Goal: Task Accomplishment & Management: Complete application form

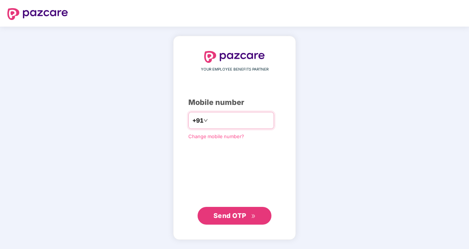
type input "**********"
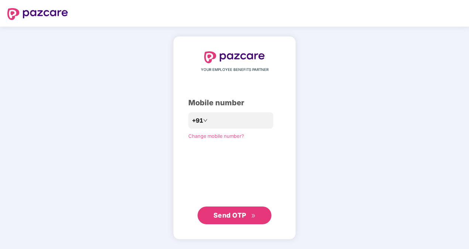
click at [231, 212] on span "Send OTP" at bounding box center [230, 215] width 33 height 8
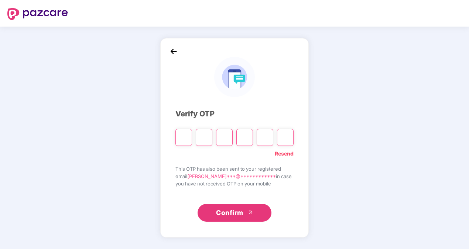
type input "*"
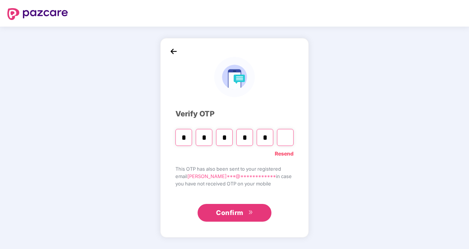
type input "*"
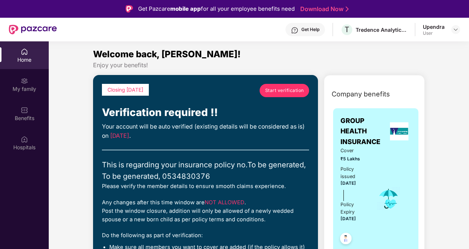
click at [287, 92] on span "Start verification" at bounding box center [284, 90] width 39 height 7
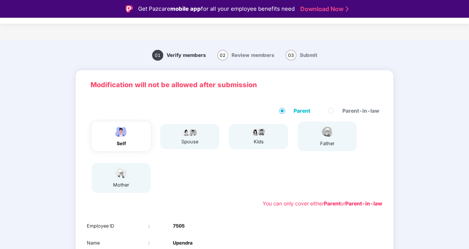
drag, startPoint x: 467, startPoint y: 63, endPoint x: 467, endPoint y: 74, distance: 10.3
click at [467, 74] on div "01 Verify members 02 Review members 03 Submit Modification will not be allowed …" at bounding box center [234, 207] width 469 height 327
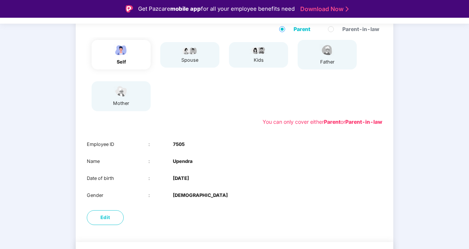
scroll to position [103, 0]
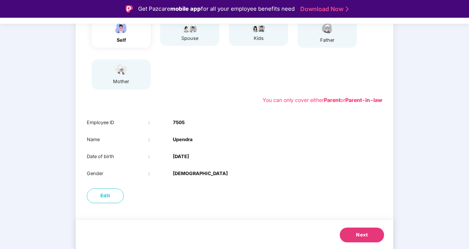
click at [344, 233] on button "Next" at bounding box center [362, 235] width 44 height 15
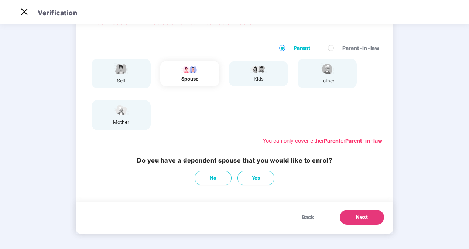
scroll to position [45, 0]
click at [222, 177] on button "No" at bounding box center [213, 178] width 37 height 15
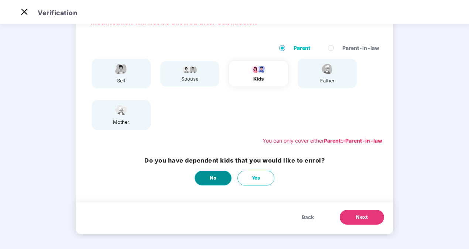
scroll to position [0, 0]
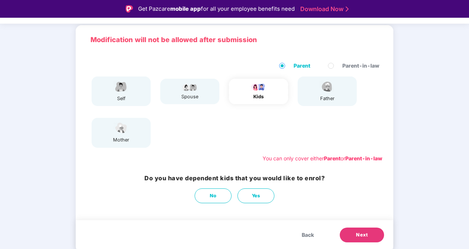
click at [349, 230] on button "Next" at bounding box center [362, 235] width 44 height 15
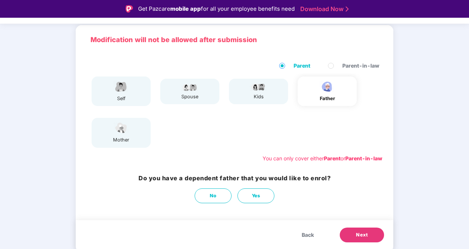
scroll to position [18, 0]
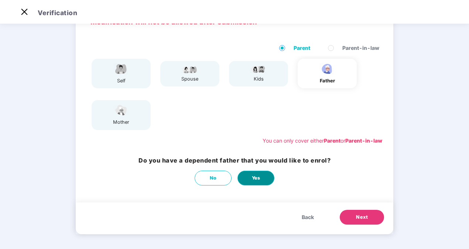
click at [252, 173] on button "Yes" at bounding box center [256, 178] width 37 height 15
select select "****"
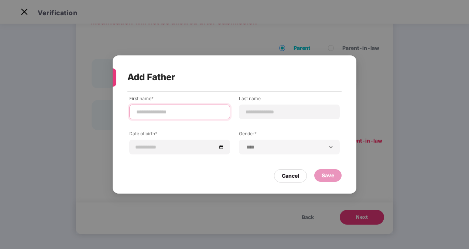
click at [184, 110] on input at bounding box center [180, 112] width 88 height 8
type input "********"
click at [222, 146] on div at bounding box center [180, 147] width 88 height 8
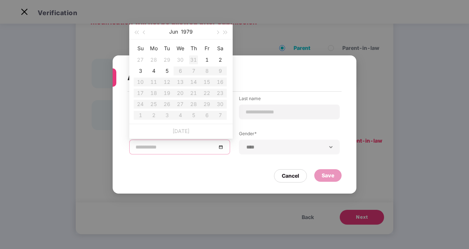
type input "**********"
click at [177, 31] on button "Jun" at bounding box center [173, 31] width 9 height 15
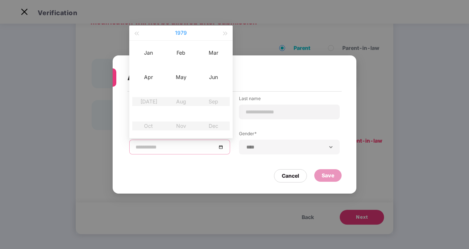
click at [177, 31] on button "1979" at bounding box center [181, 32] width 12 height 15
type input "**********"
click at [140, 35] on button "button" at bounding box center [136, 32] width 8 height 15
type input "**********"
click at [148, 53] on div "1959" at bounding box center [148, 52] width 22 height 9
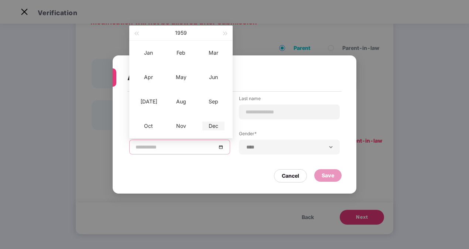
type input "**********"
click at [211, 122] on div "Dec" at bounding box center [213, 126] width 22 height 9
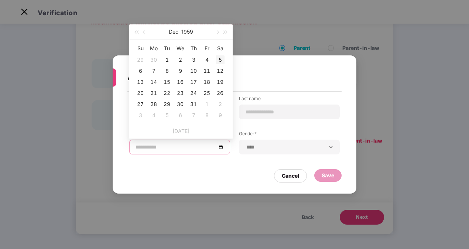
type input "**********"
click at [218, 56] on div "5" at bounding box center [220, 59] width 9 height 9
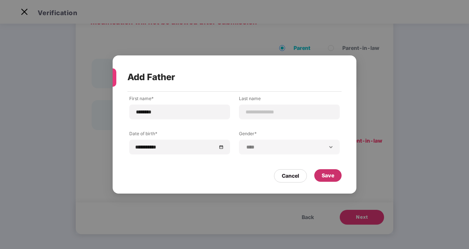
click at [322, 177] on div "Save" at bounding box center [328, 175] width 13 height 8
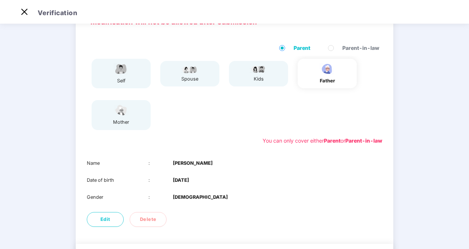
click at [434, 177] on div "01 Verify members 02 Review members 03 Submit Modification will not be allowed …" at bounding box center [234, 136] width 469 height 310
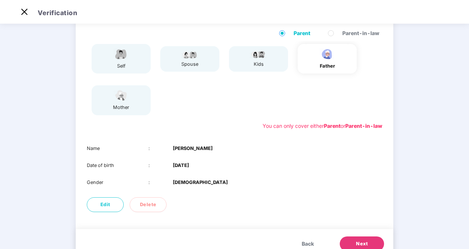
scroll to position [75, 0]
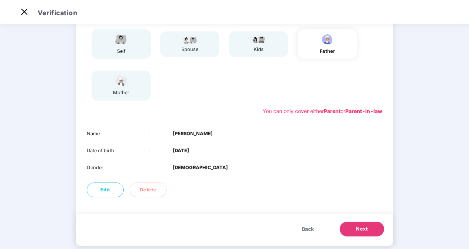
click at [366, 226] on span "Next" at bounding box center [362, 228] width 12 height 7
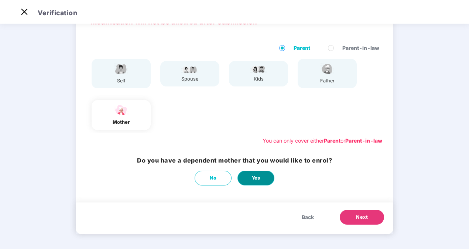
click at [257, 177] on span "Yes" at bounding box center [256, 177] width 8 height 7
select select "******"
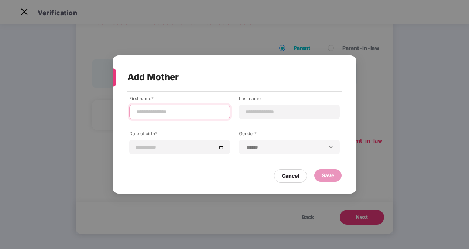
click at [173, 112] on input at bounding box center [180, 112] width 88 height 8
type input "*********"
click at [222, 147] on div at bounding box center [180, 147] width 88 height 8
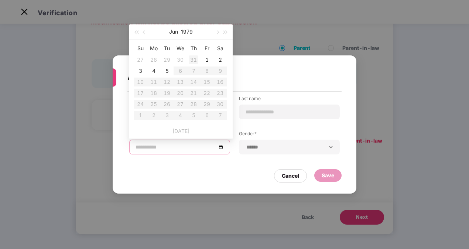
type input "**********"
click at [191, 32] on button "1979" at bounding box center [187, 31] width 12 height 15
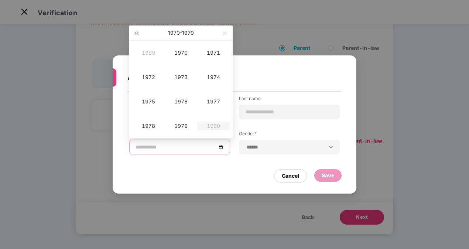
click at [135, 33] on span "button" at bounding box center [136, 34] width 4 height 4
type input "**********"
click at [152, 103] on div "1965" at bounding box center [148, 101] width 22 height 9
type input "**********"
click at [151, 53] on div "Jan" at bounding box center [148, 52] width 22 height 9
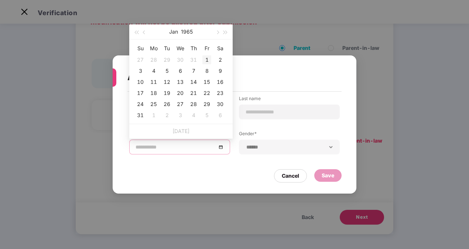
type input "**********"
click at [205, 58] on div "1" at bounding box center [206, 59] width 9 height 9
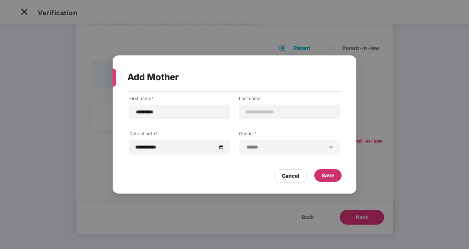
click at [324, 178] on div "Save" at bounding box center [328, 175] width 13 height 8
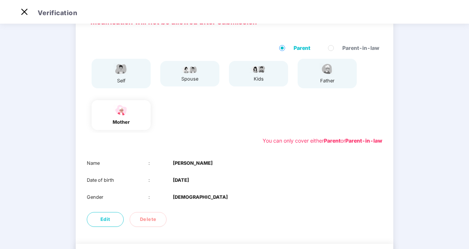
click at [410, 177] on div "01 Verify members 02 Review members 03 Submit Modification will not be allowed …" at bounding box center [234, 136] width 469 height 310
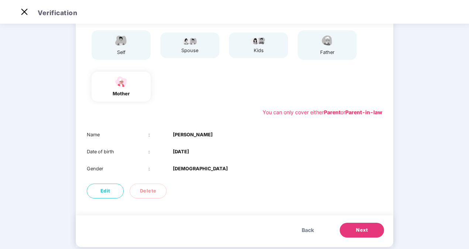
scroll to position [75, 0]
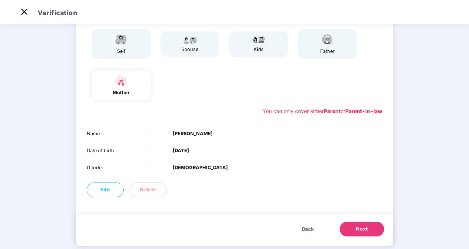
click at [362, 231] on span "Next" at bounding box center [362, 228] width 12 height 7
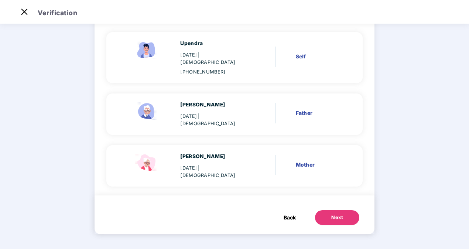
scroll to position [0, 0]
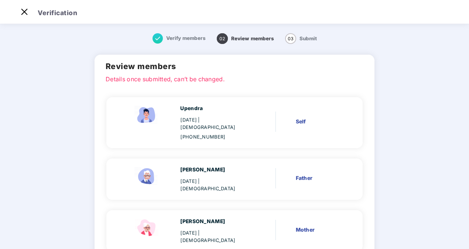
click at [428, 151] on main "Verify members 02 Review members 03 Submit Review members Details once submitte…" at bounding box center [234, 168] width 469 height 292
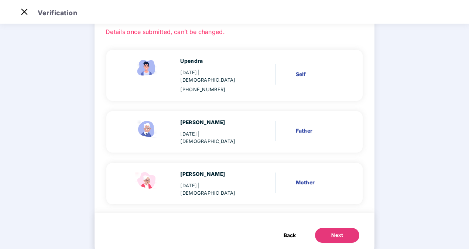
scroll to position [55, 0]
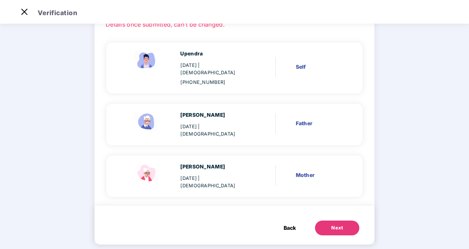
click at [338, 224] on div "Next" at bounding box center [337, 227] width 12 height 7
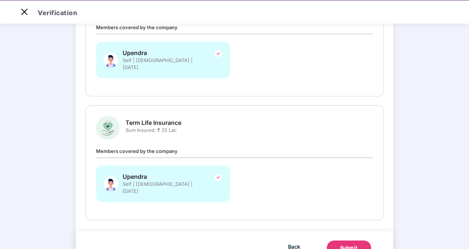
scroll to position [18, 0]
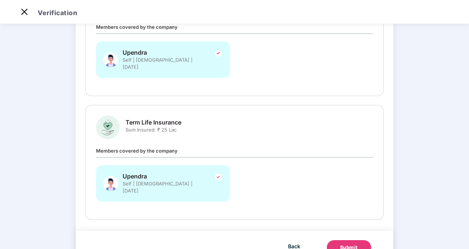
click at [342, 244] on div "Submit" at bounding box center [349, 247] width 18 height 7
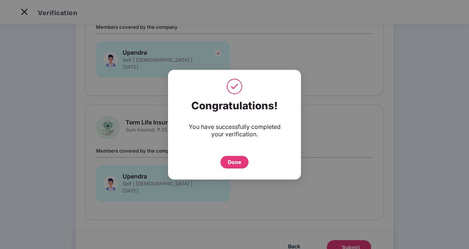
click at [239, 164] on div "Done" at bounding box center [234, 162] width 13 height 8
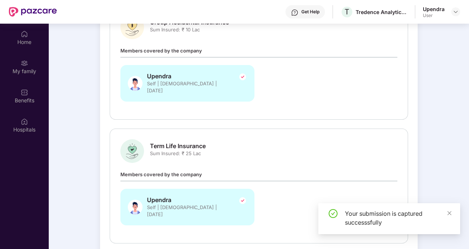
scroll to position [41, 0]
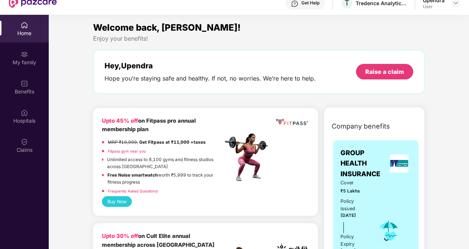
scroll to position [41, 0]
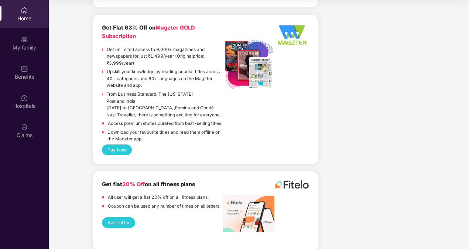
scroll to position [1628, 0]
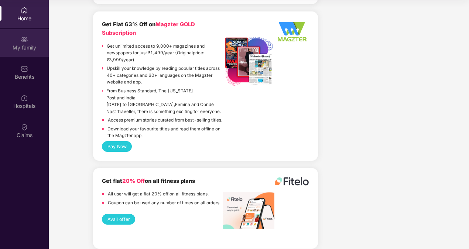
click at [34, 43] on div "My family" at bounding box center [24, 43] width 49 height 28
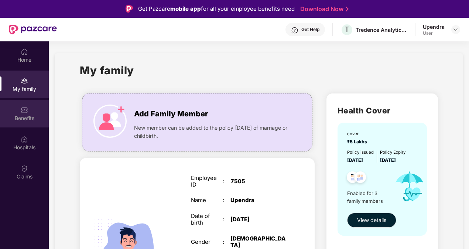
click at [38, 114] on div "Benefits" at bounding box center [24, 114] width 49 height 28
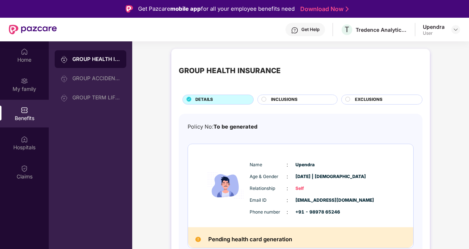
click at [267, 101] on div at bounding box center [265, 100] width 6 height 7
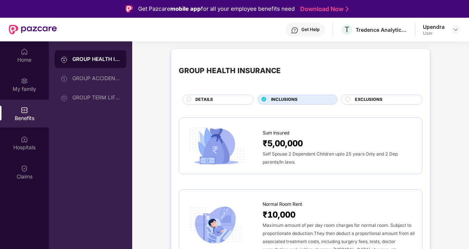
click at [351, 101] on div at bounding box center [348, 100] width 6 height 7
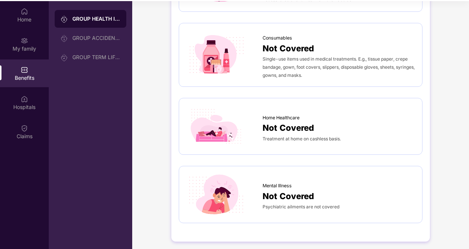
scroll to position [41, 0]
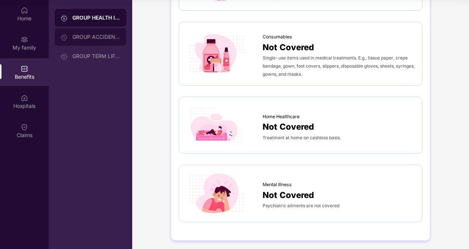
click at [103, 38] on div "GROUP ACCIDENTAL INSURANCE" at bounding box center [96, 37] width 48 height 6
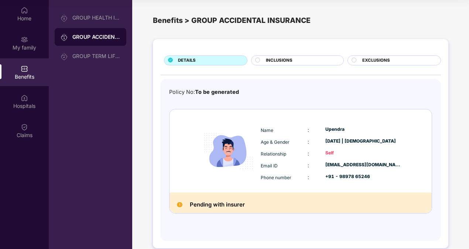
click at [277, 63] on span "INCLUSIONS" at bounding box center [279, 60] width 27 height 7
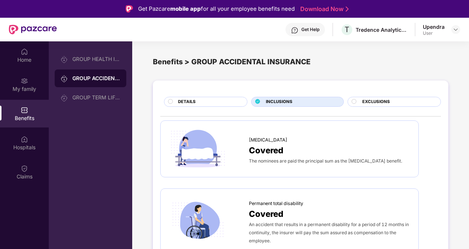
click at [351, 99] on div "EXCLUSIONS" at bounding box center [394, 102] width 93 height 10
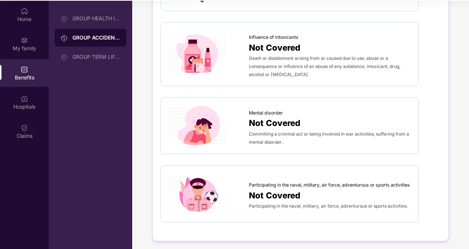
scroll to position [41, 0]
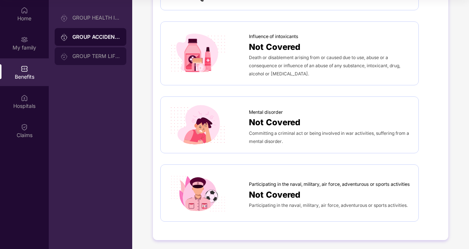
click at [100, 54] on div "GROUP TERM LIFE INSURANCE" at bounding box center [96, 56] width 48 height 6
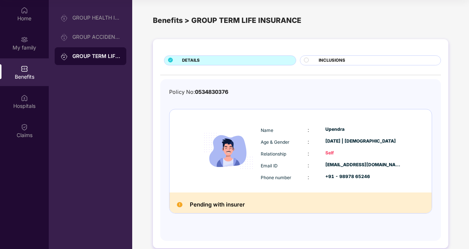
click at [301, 63] on div "INCLUSIONS" at bounding box center [370, 60] width 141 height 10
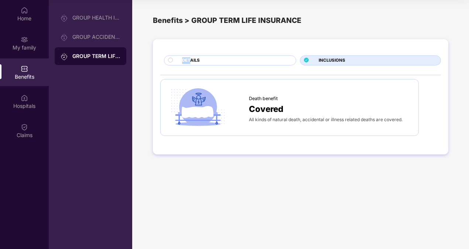
drag, startPoint x: 194, startPoint y: 55, endPoint x: 191, endPoint y: 57, distance: 3.9
click at [191, 57] on div "DETAILS INCLUSIONS Death benefit Covered All kinds of natural death, accidental…" at bounding box center [301, 96] width 296 height 115
click at [191, 57] on span "DETAILS" at bounding box center [191, 60] width 18 height 7
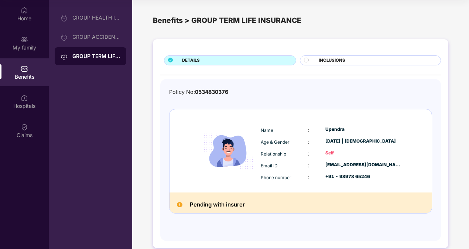
drag, startPoint x: 191, startPoint y: 57, endPoint x: 143, endPoint y: 100, distance: 64.1
click at [143, 100] on div "DETAILS INCLUSIONS Policy No: 0534830376 Name : Upendra Age & Gender : 05 June …" at bounding box center [300, 147] width 337 height 224
click at [41, 105] on div "Hospitals" at bounding box center [24, 105] width 49 height 7
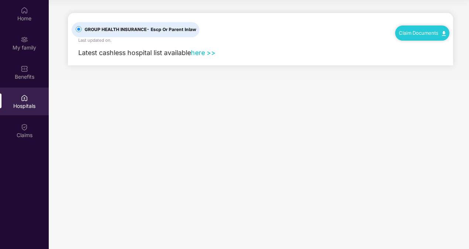
click at [201, 52] on link "here >>" at bounding box center [203, 53] width 25 height 8
click at [27, 133] on div "Claims" at bounding box center [24, 135] width 49 height 7
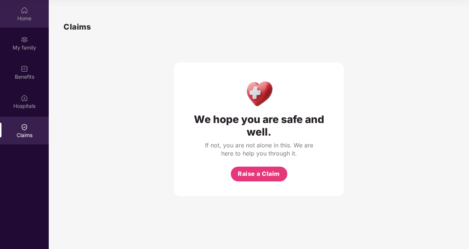
click at [36, 16] on div "Home" at bounding box center [24, 18] width 49 height 7
